Goal: Obtain resource: Download file/media

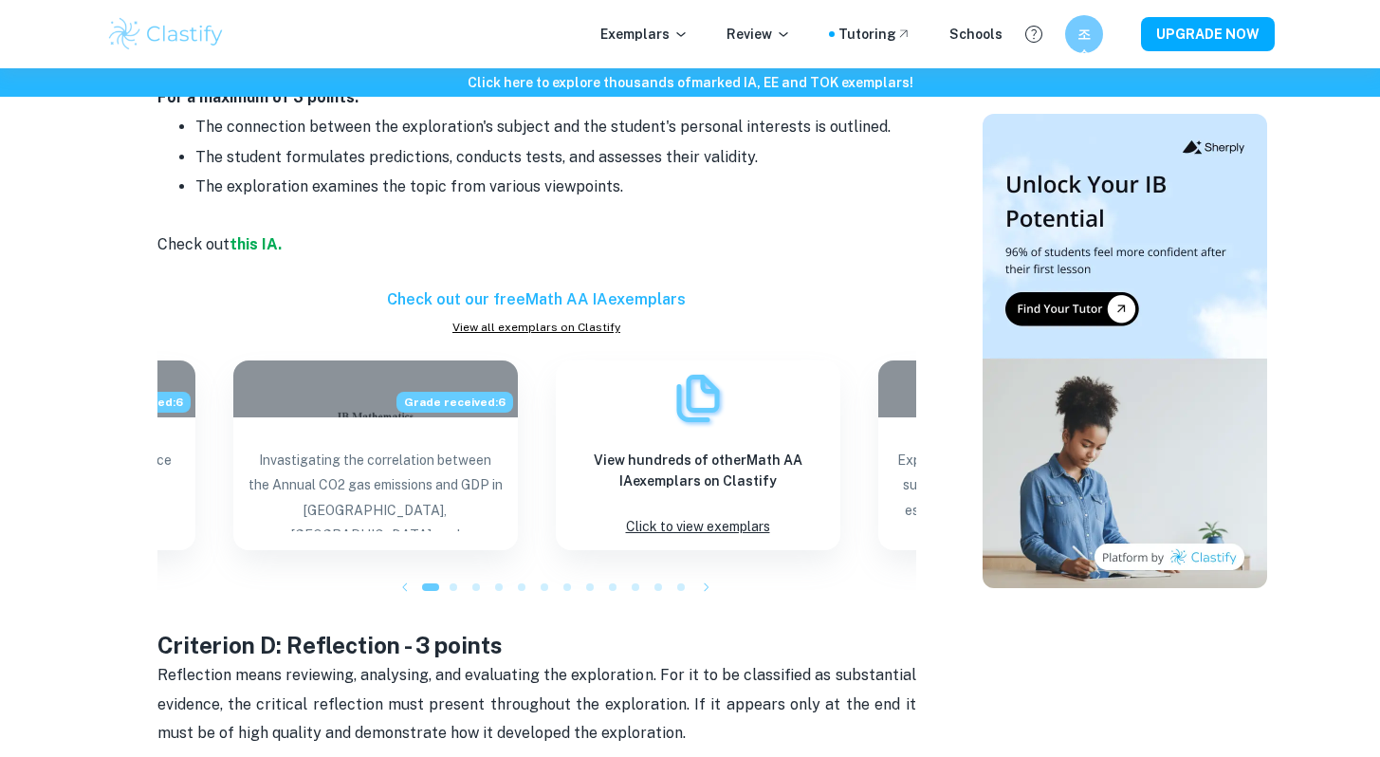
scroll to position [2267, 0]
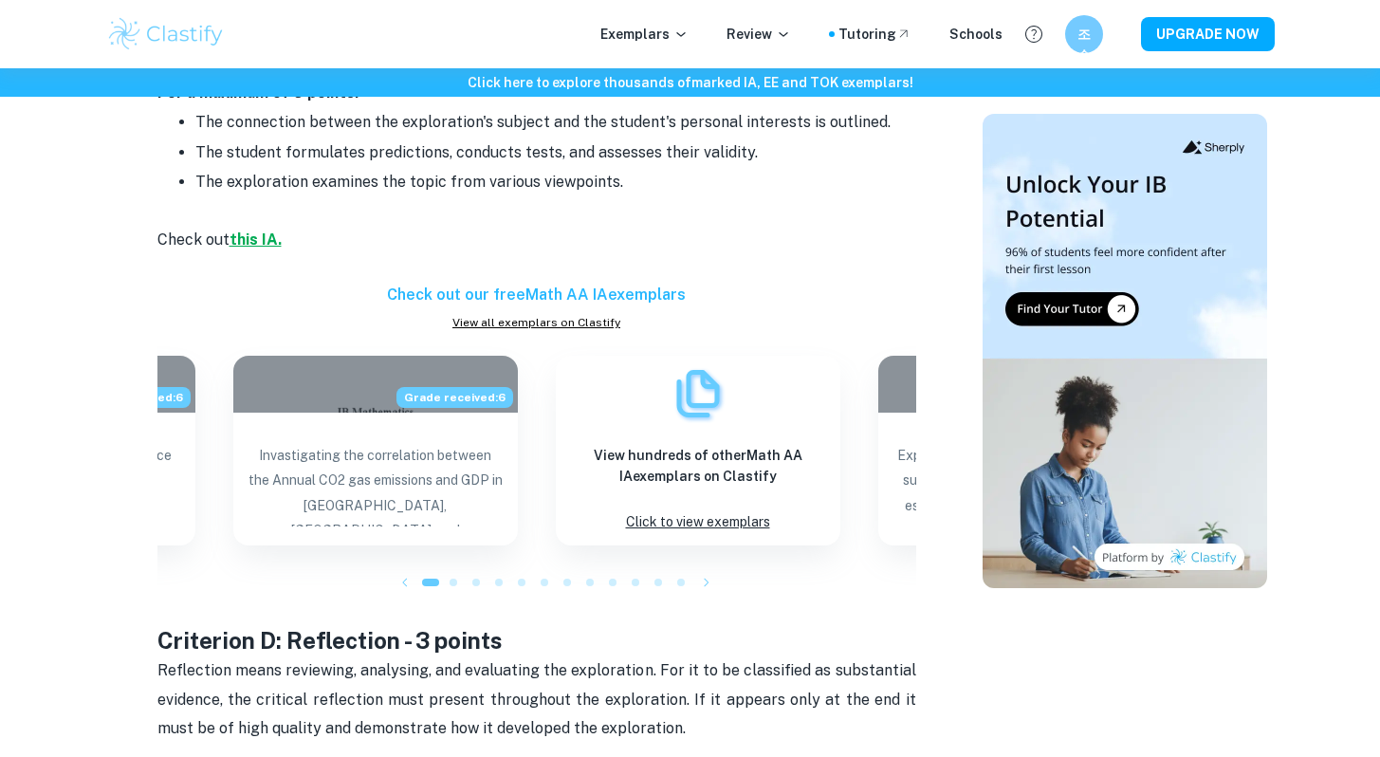
click at [251, 230] on strong "this IA." at bounding box center [256, 239] width 52 height 18
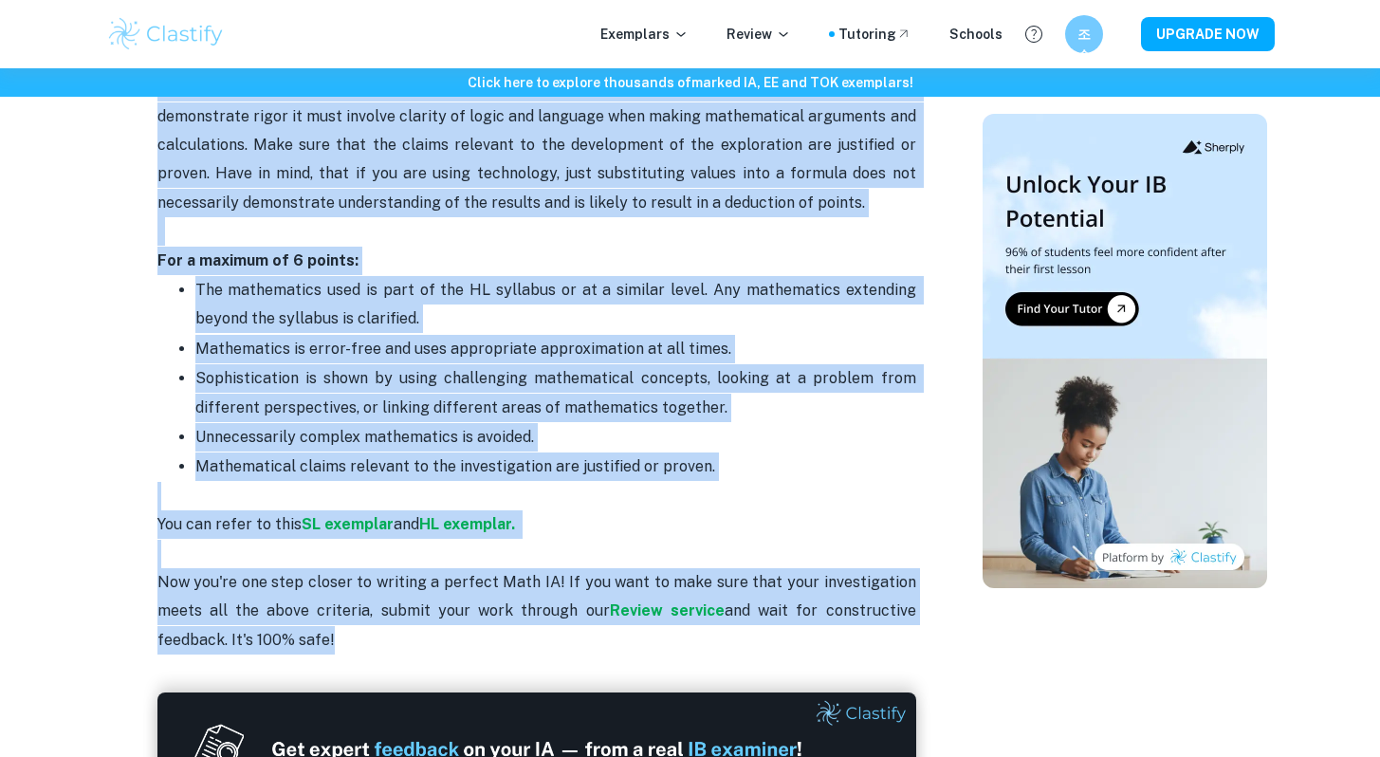
scroll to position [3869, 0]
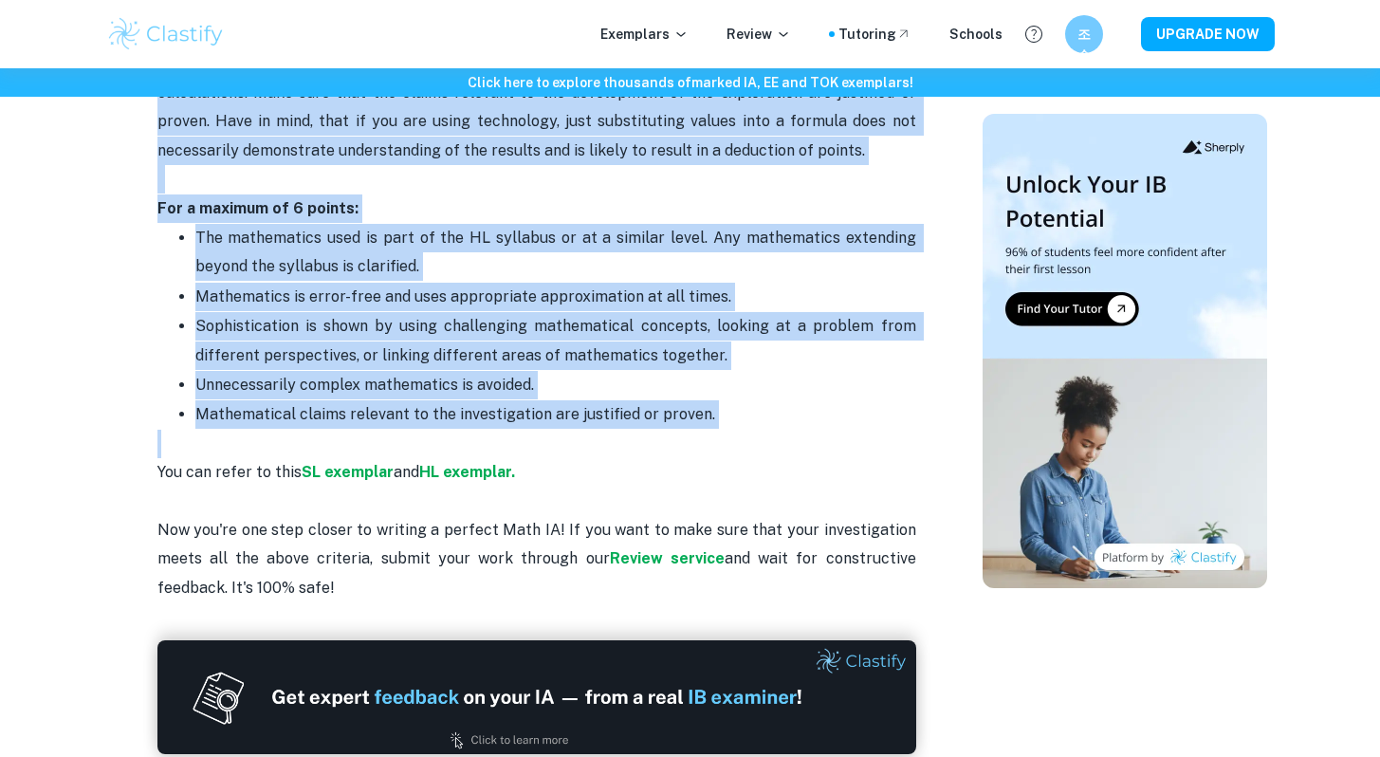
drag, startPoint x: 163, startPoint y: 557, endPoint x: 618, endPoint y: 403, distance: 480.4
copy div "Loremipsu D: Sitametconse - 8 adipis Eli seddo eiusmodte incididu utl etdolorem…"
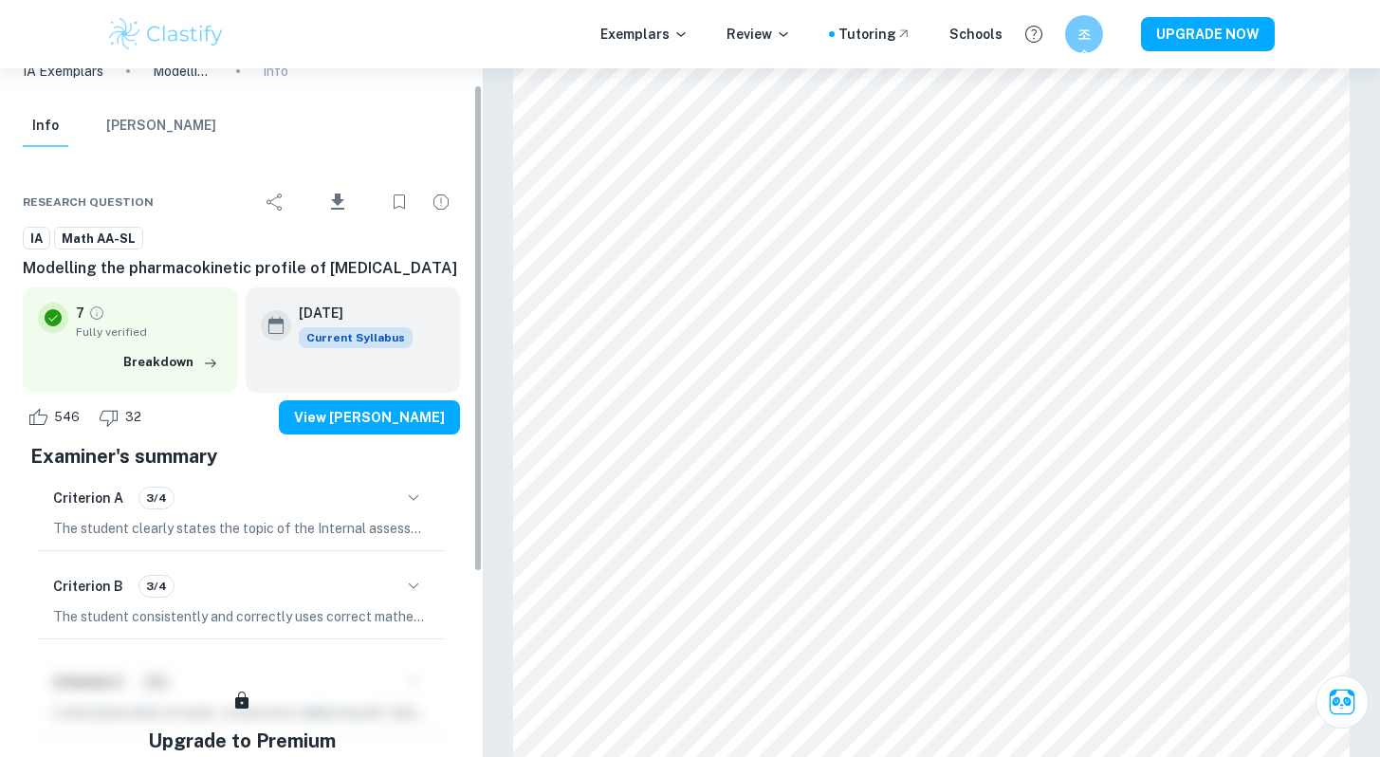
scroll to position [23, 0]
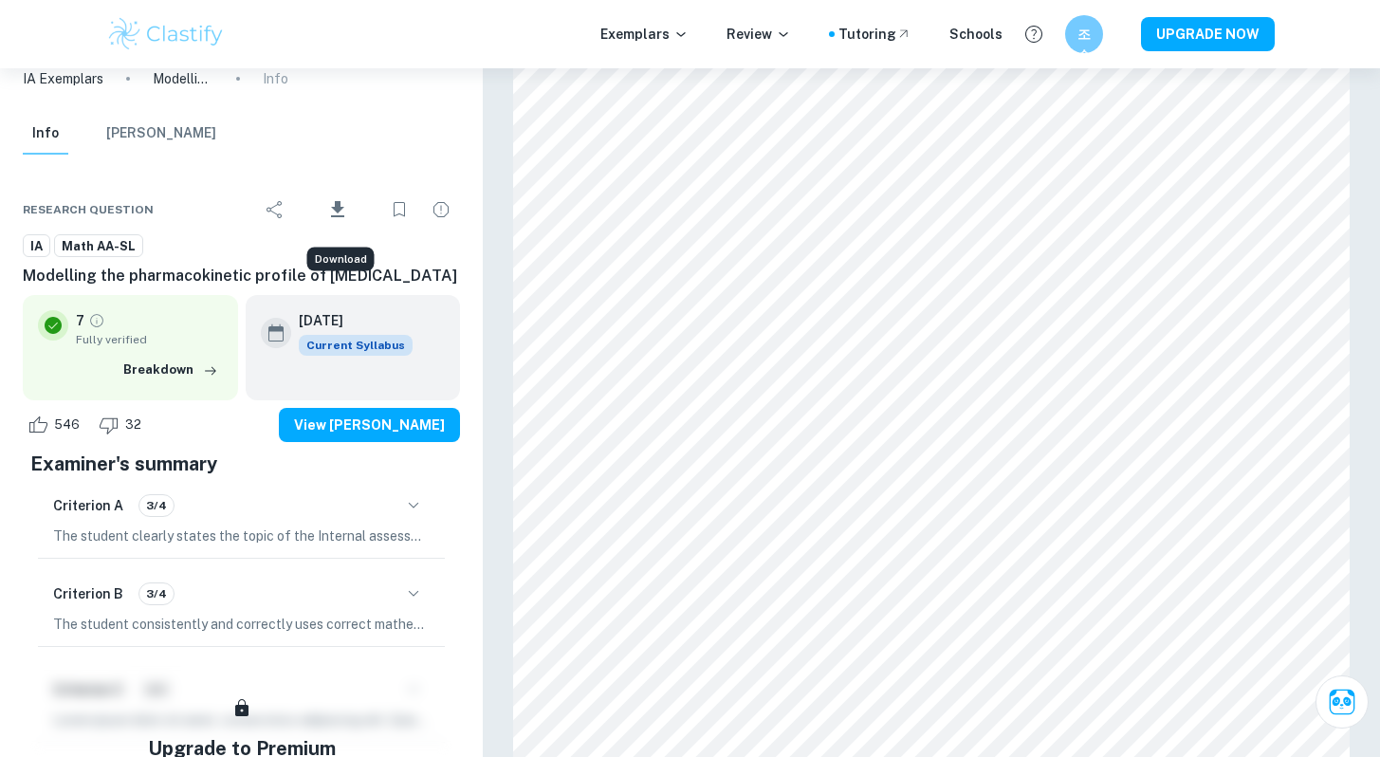
click at [336, 204] on icon "Download" at bounding box center [337, 209] width 13 height 16
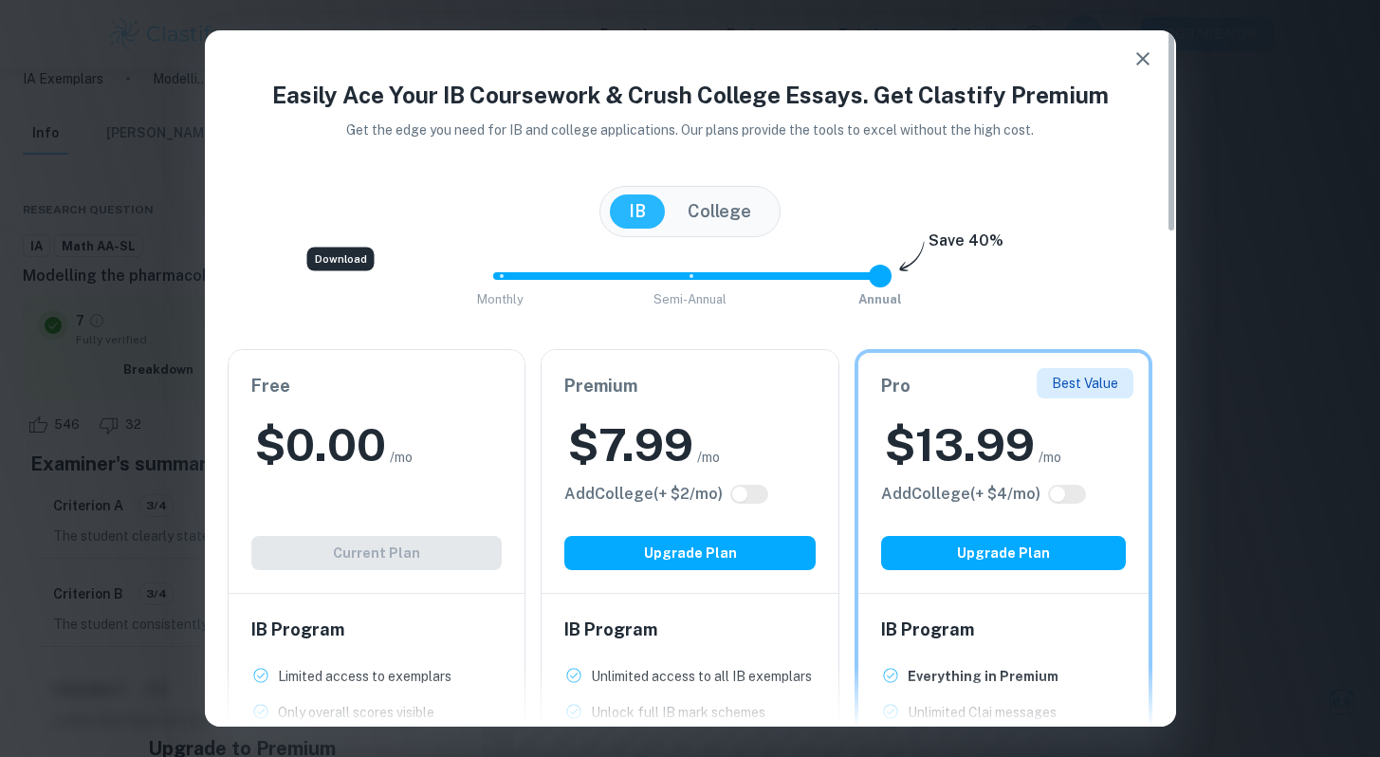
click at [1141, 43] on button "button" at bounding box center [1143, 59] width 38 height 38
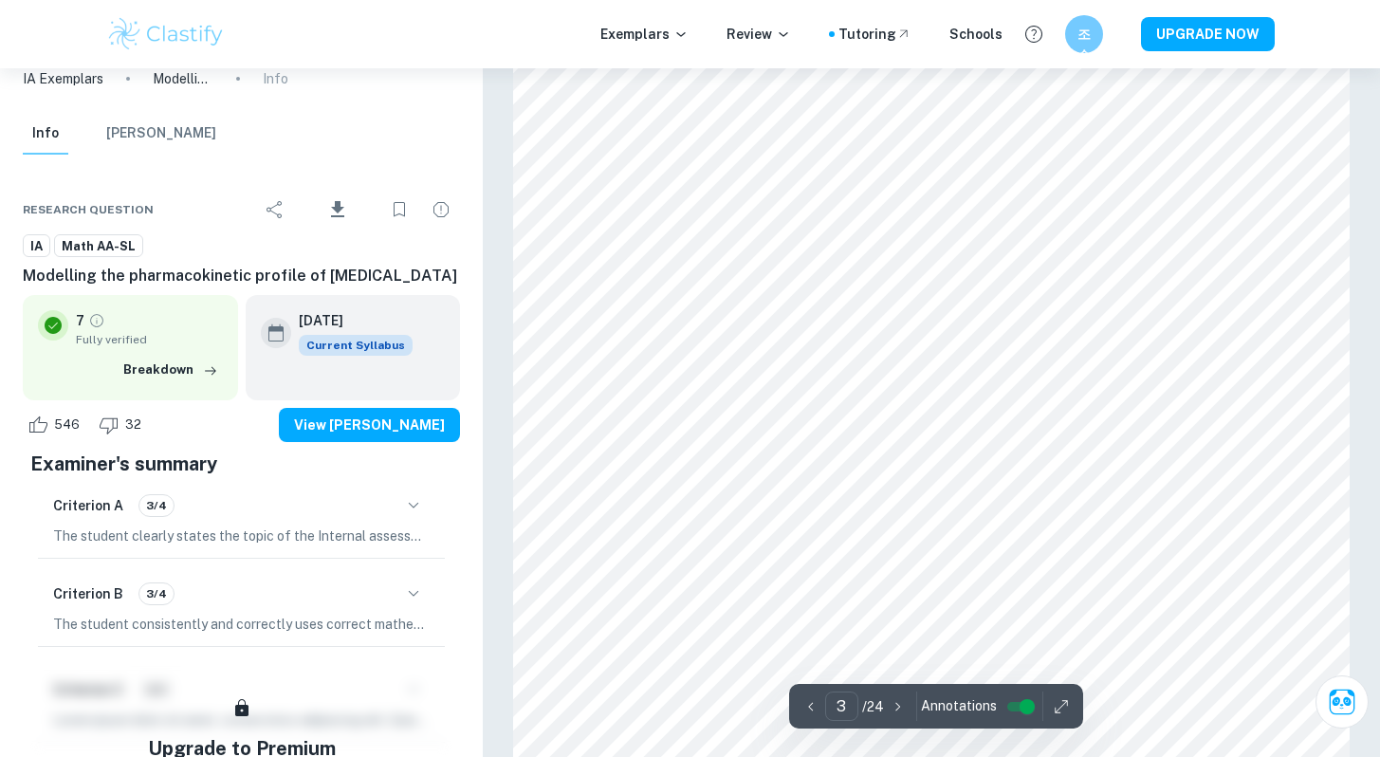
scroll to position [2713, 0]
type input "5"
